Goal: Transaction & Acquisition: Purchase product/service

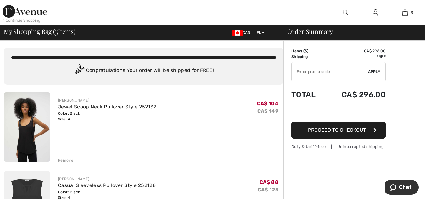
click at [62, 158] on div "Remove" at bounding box center [65, 161] width 15 height 6
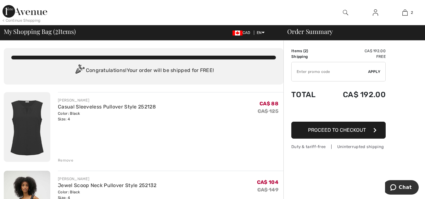
scroll to position [31, 0]
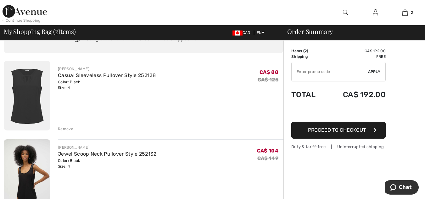
click at [70, 129] on div "Remove" at bounding box center [65, 129] width 15 height 6
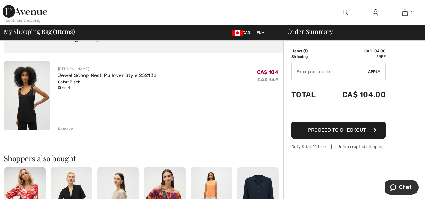
scroll to position [0, 0]
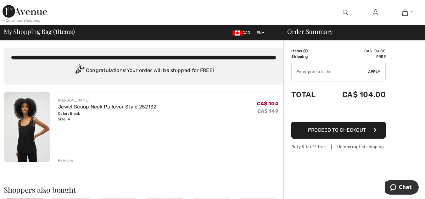
click at [320, 134] on button "Proceed to Checkout" at bounding box center [338, 130] width 94 height 17
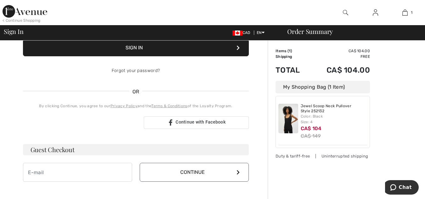
scroll to position [126, 0]
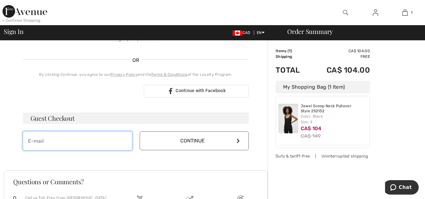
click at [80, 143] on input "email" at bounding box center [77, 140] width 109 height 19
type input "robinrolfe@rogers.com"
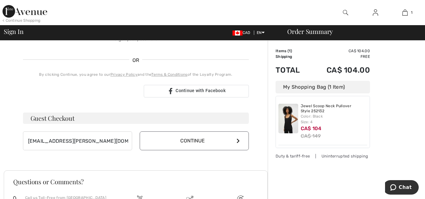
click at [205, 142] on button "Continue" at bounding box center [194, 140] width 109 height 19
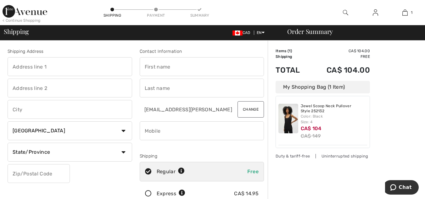
click at [54, 72] on input "text" at bounding box center [70, 66] width 124 height 19
type input "[STREET_ADDRESS]"
type input "[GEOGRAPHIC_DATA]"
select select "ON"
type input "M4E 2A3"
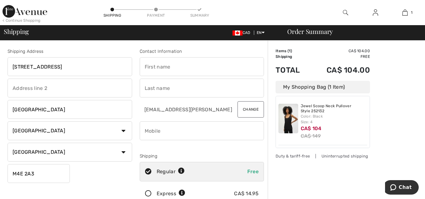
type input "Robin"
type input "Rolfe"
type input "4163713182"
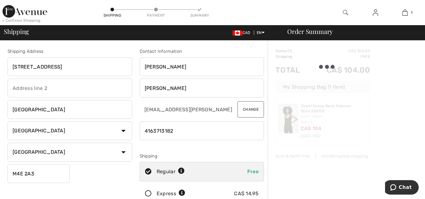
type input "M4E2A3"
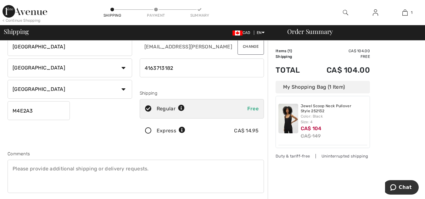
scroll to position [94, 0]
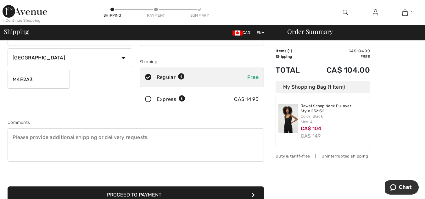
click at [253, 189] on button "Proceed to Payment" at bounding box center [136, 194] width 256 height 17
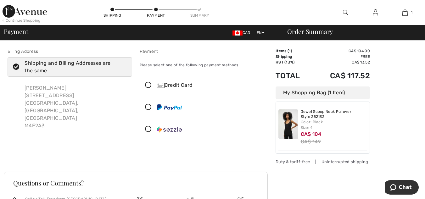
click at [148, 86] on icon at bounding box center [148, 85] width 17 height 7
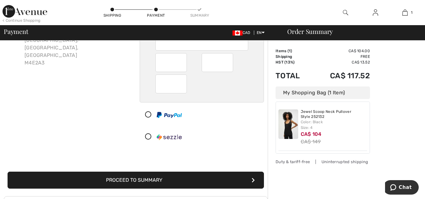
scroll to position [126, 0]
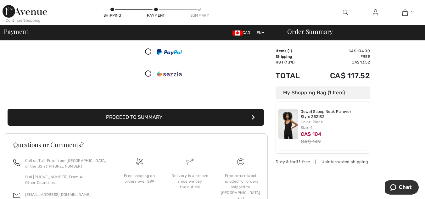
click at [180, 120] on button "Proceed to Summary" at bounding box center [136, 117] width 256 height 17
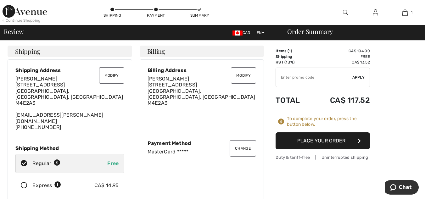
click at [317, 149] on div "Items ( 1 ) CA$ 104.00 Promo code CA$ 0.00 Shipping Free HST (13%) CA$ 13.52 Ta…" at bounding box center [322, 104] width 94 height 112
click at [317, 146] on button "Place Your Order" at bounding box center [322, 140] width 94 height 17
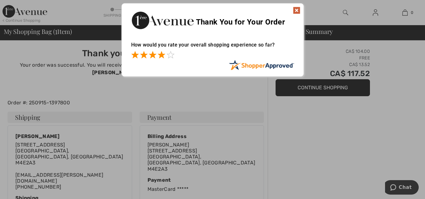
click at [162, 55] on span at bounding box center [162, 55] width 8 height 8
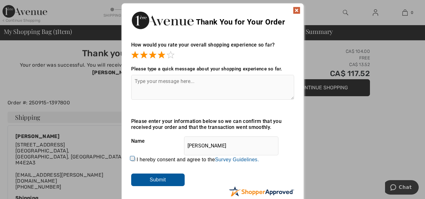
click at [296, 11] on img at bounding box center [297, 11] width 8 height 8
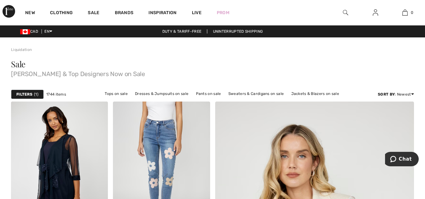
click at [343, 12] on img at bounding box center [345, 13] width 5 height 8
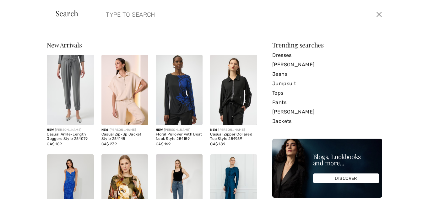
click at [169, 12] on input "search" at bounding box center [203, 14] width 205 height 19
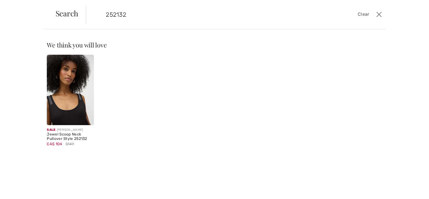
type input "252132"
click at [62, 91] on img at bounding box center [70, 90] width 47 height 70
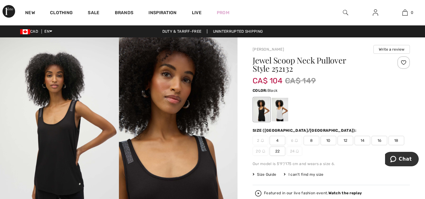
click at [346, 11] on img at bounding box center [345, 13] width 5 height 8
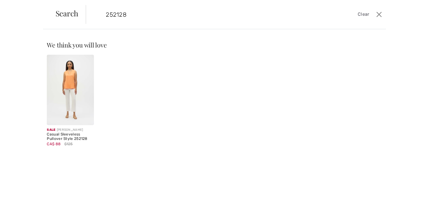
type input "252128"
click at [68, 96] on img at bounding box center [70, 90] width 47 height 70
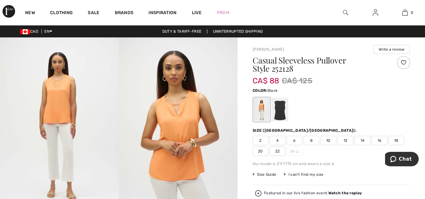
click at [283, 114] on div at bounding box center [280, 110] width 16 height 24
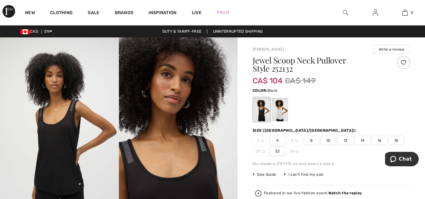
click at [344, 12] on img at bounding box center [345, 13] width 5 height 8
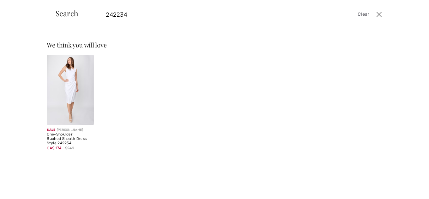
type input "242234"
click at [72, 99] on img at bounding box center [70, 90] width 47 height 70
